Goal: Task Accomplishment & Management: Complete application form

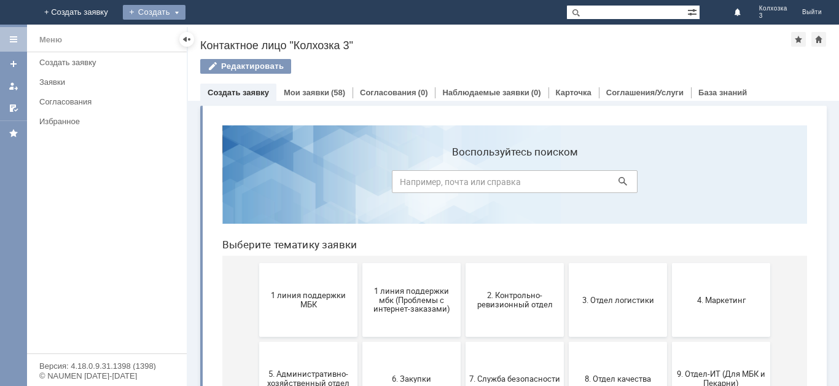
click at [185, 15] on div "Создать" at bounding box center [154, 12] width 63 height 15
click at [219, 34] on link "Заявка" at bounding box center [171, 36] width 93 height 15
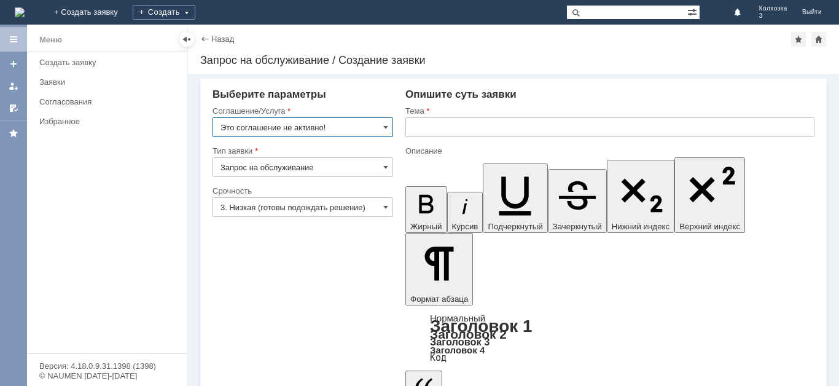
click at [391, 127] on input "Это соглашение не активно!" at bounding box center [302, 127] width 180 height 20
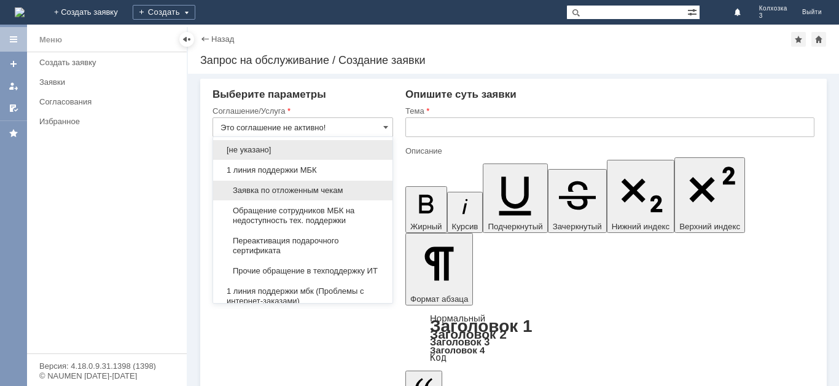
click at [305, 188] on span "Заявка по отложенным чекам" at bounding box center [302, 190] width 165 height 10
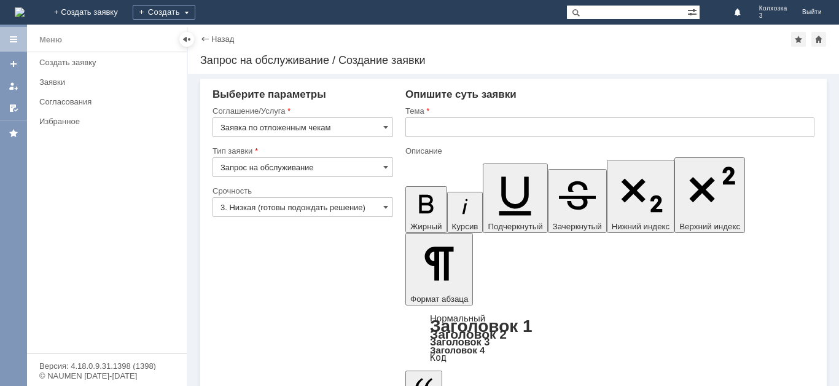
type input "Заявка по отложенным чекам"
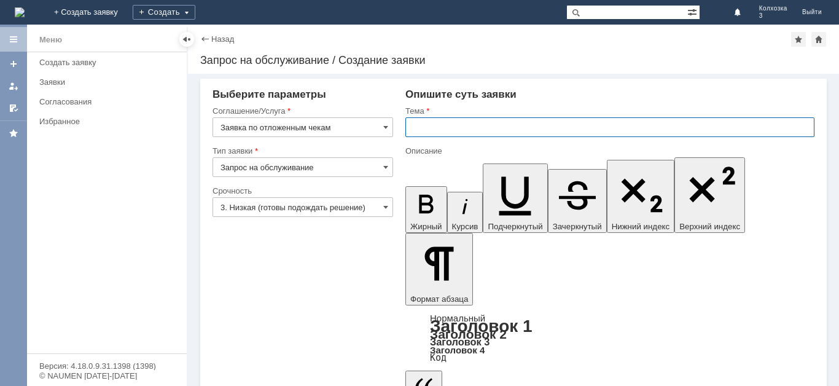
click at [433, 129] on input "text" at bounding box center [609, 127] width 409 height 20
type input "П"
type input "ОЧ"
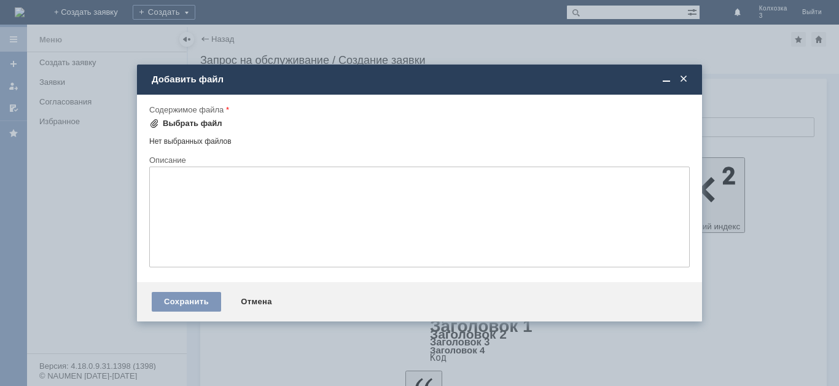
click at [205, 117] on div "Выбрать файл" at bounding box center [185, 123] width 73 height 15
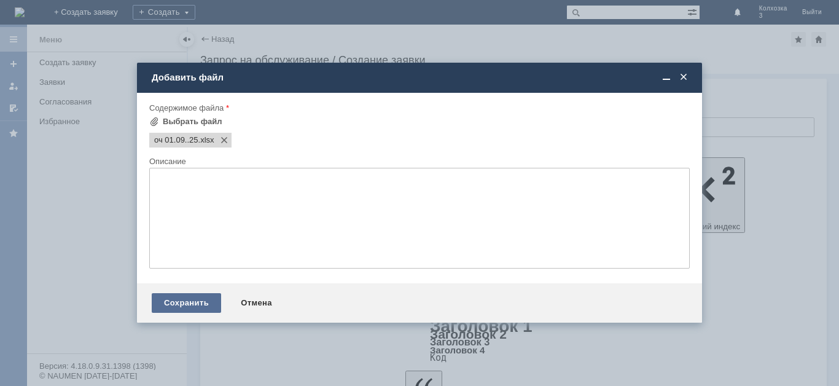
click at [175, 296] on div "Сохранить" at bounding box center [186, 303] width 69 height 20
